Goal: Find specific page/section

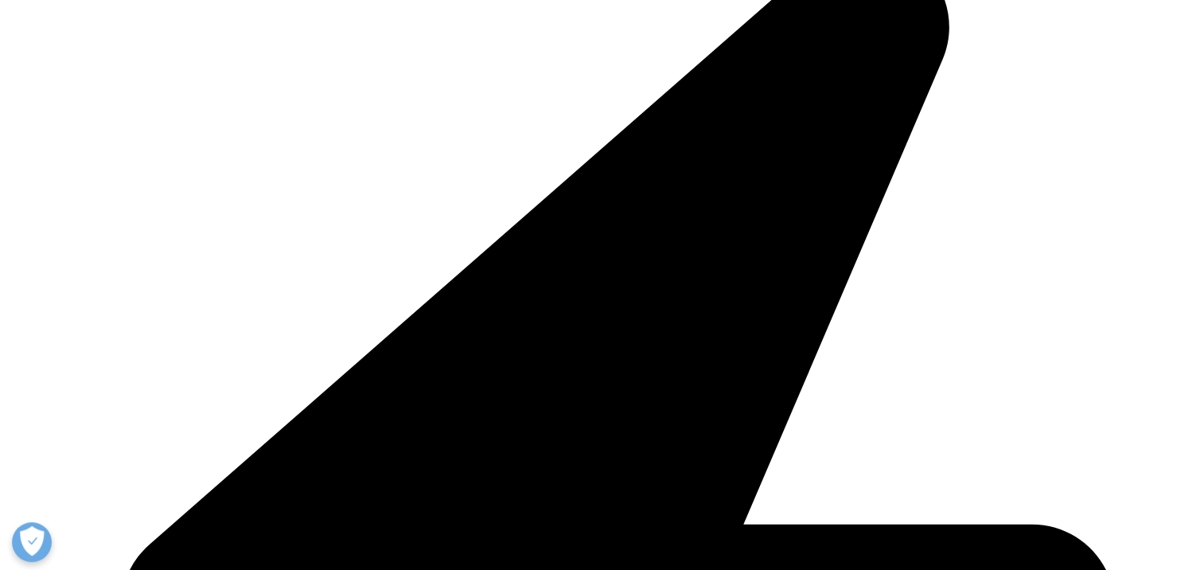
scroll to position [891, 0]
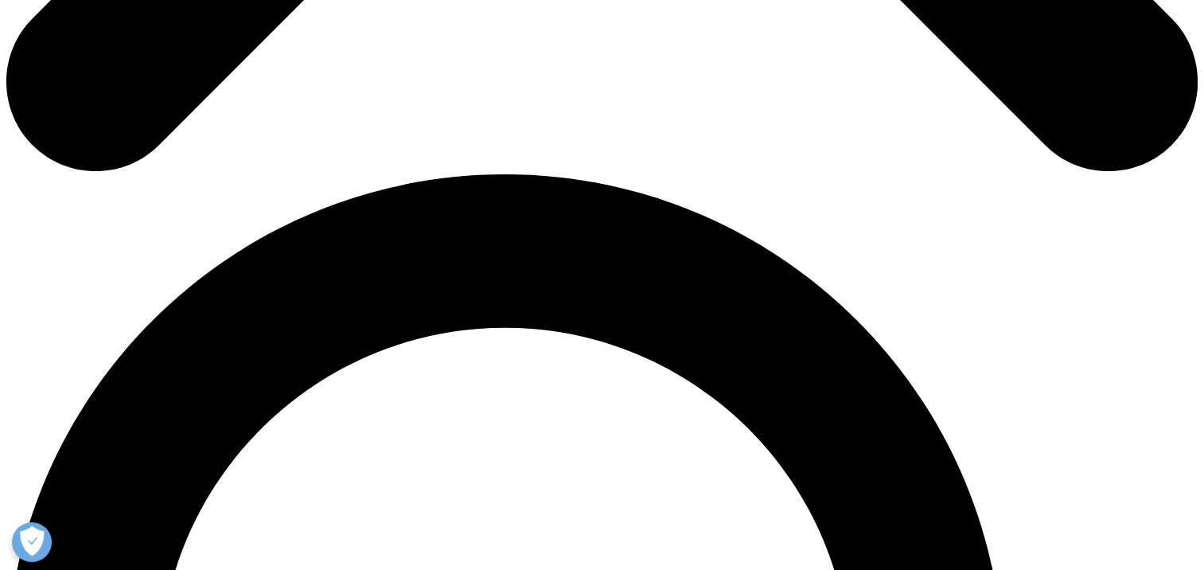
scroll to position [1066, 0]
